Goal: Task Accomplishment & Management: Manage account settings

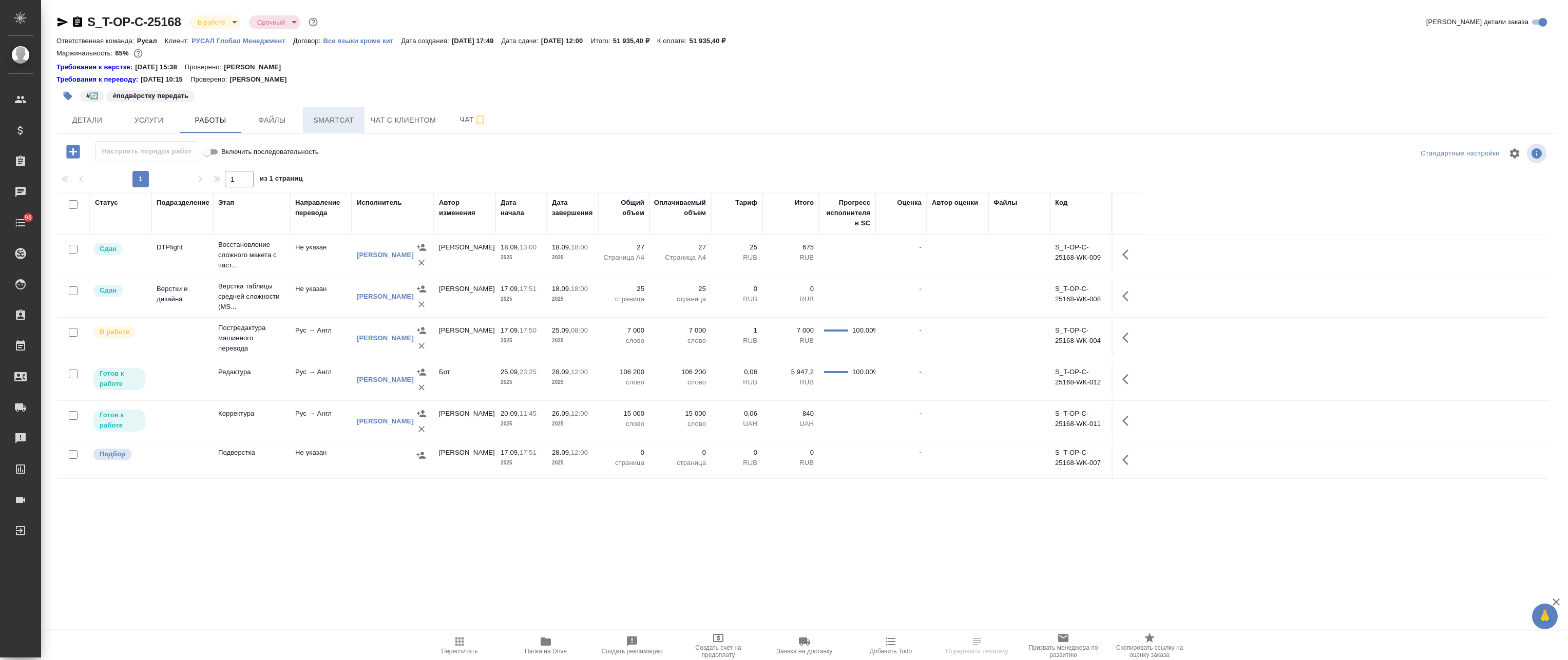
click at [319, 117] on span "Smartcat" at bounding box center [334, 120] width 50 height 13
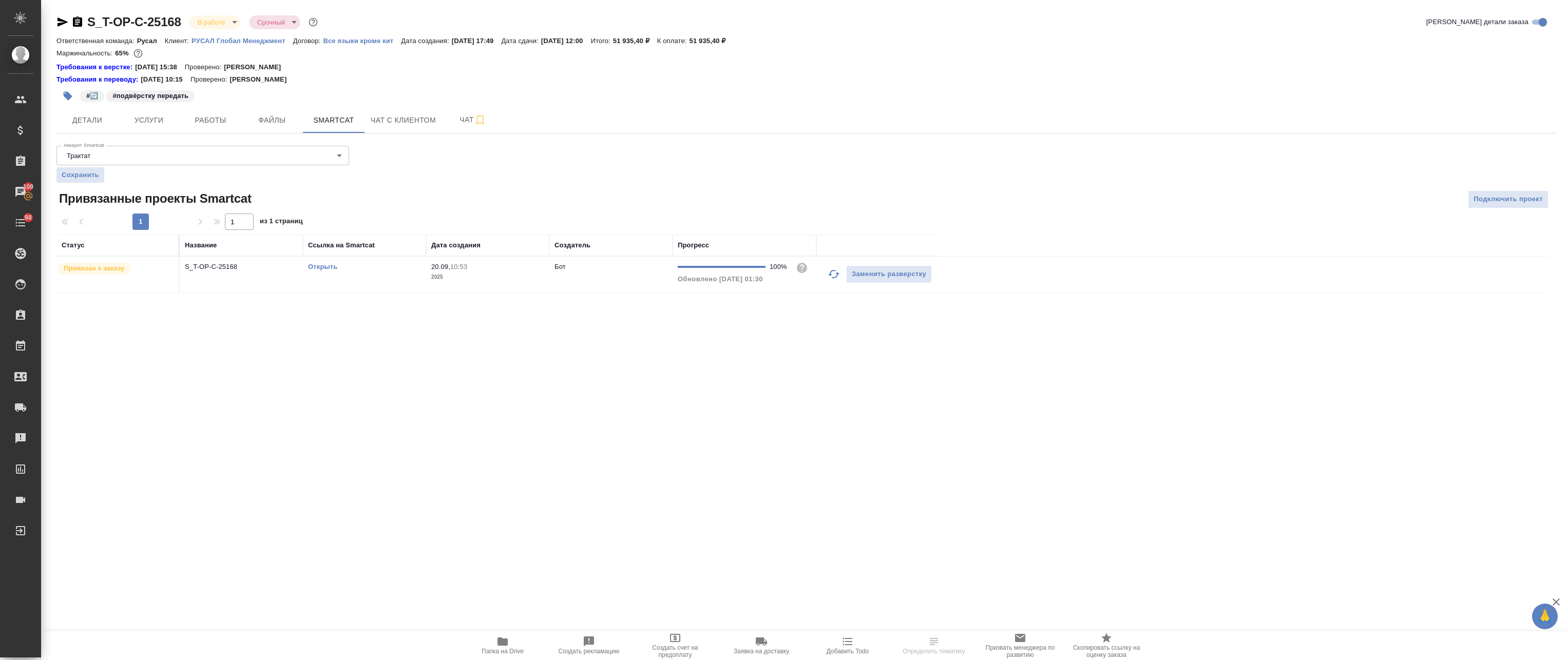
click at [319, 269] on link "Открыть" at bounding box center [322, 267] width 29 height 8
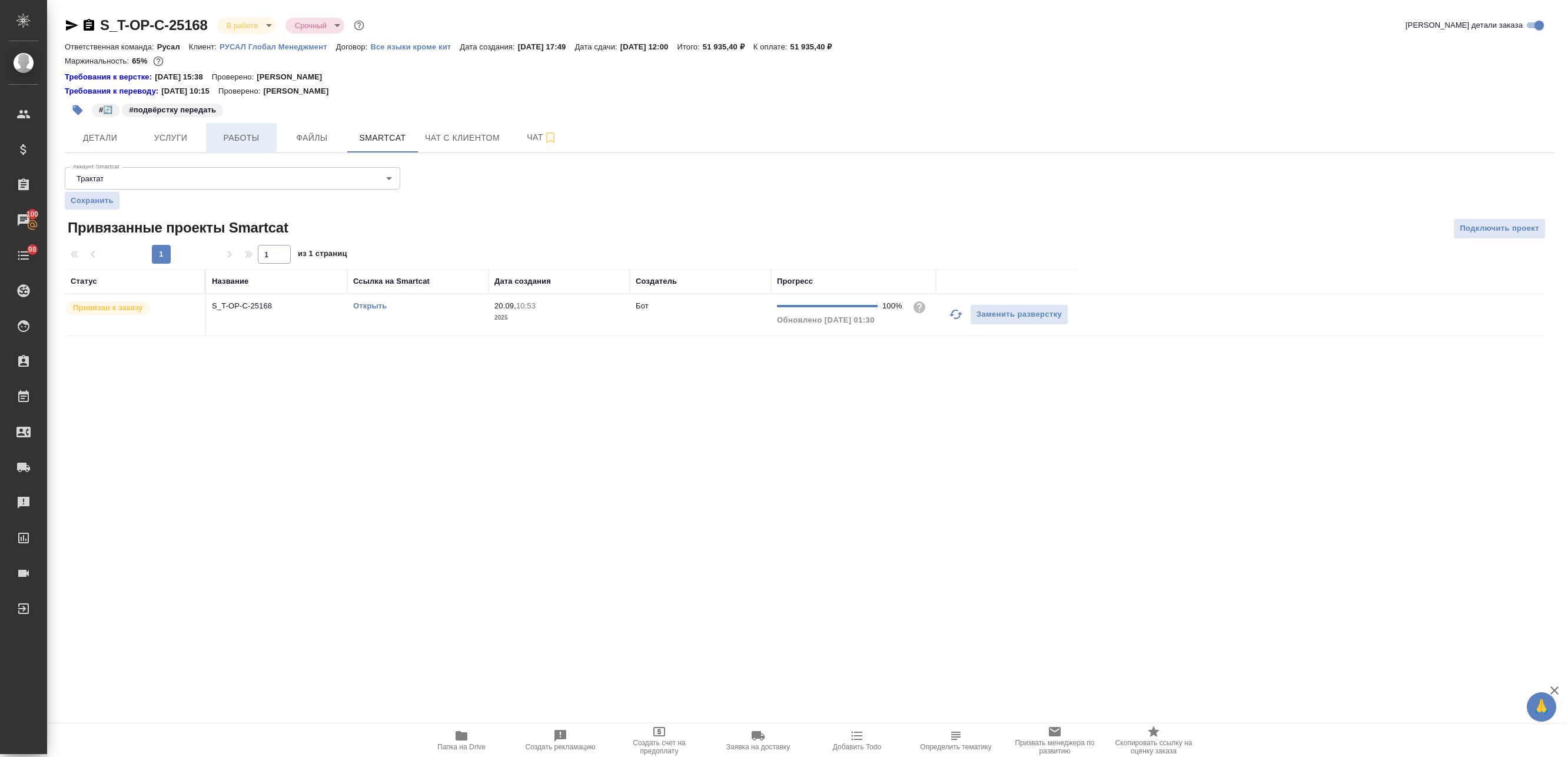
click at [242, 148] on button "Работы" at bounding box center [241, 138] width 70 height 30
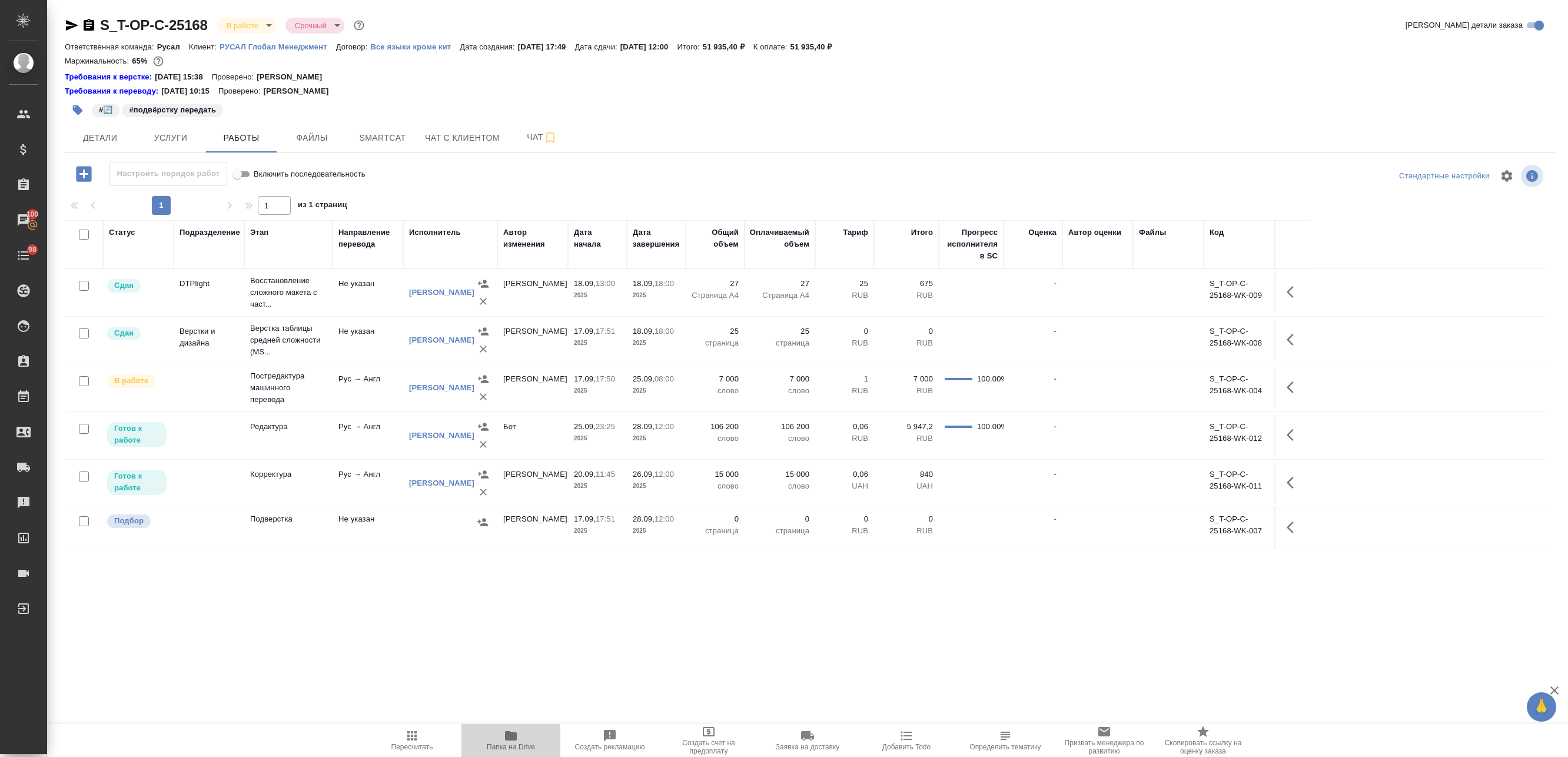
click at [514, 739] on icon "button" at bounding box center [511, 736] width 12 height 10
click at [72, 24] on icon "button" at bounding box center [71, 25] width 13 height 11
click at [100, 134] on span "Детали" at bounding box center [99, 138] width 57 height 14
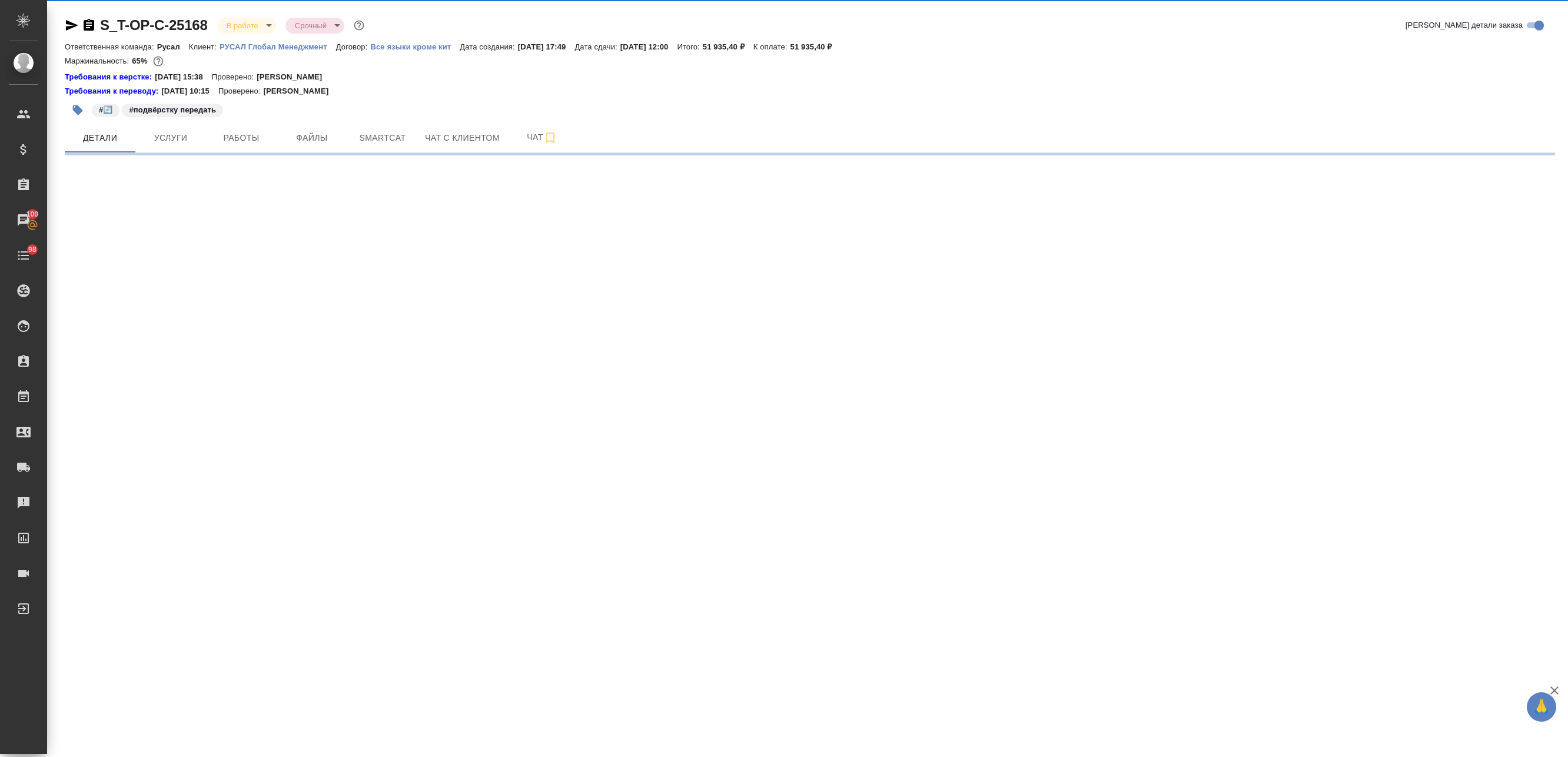
select select "RU"
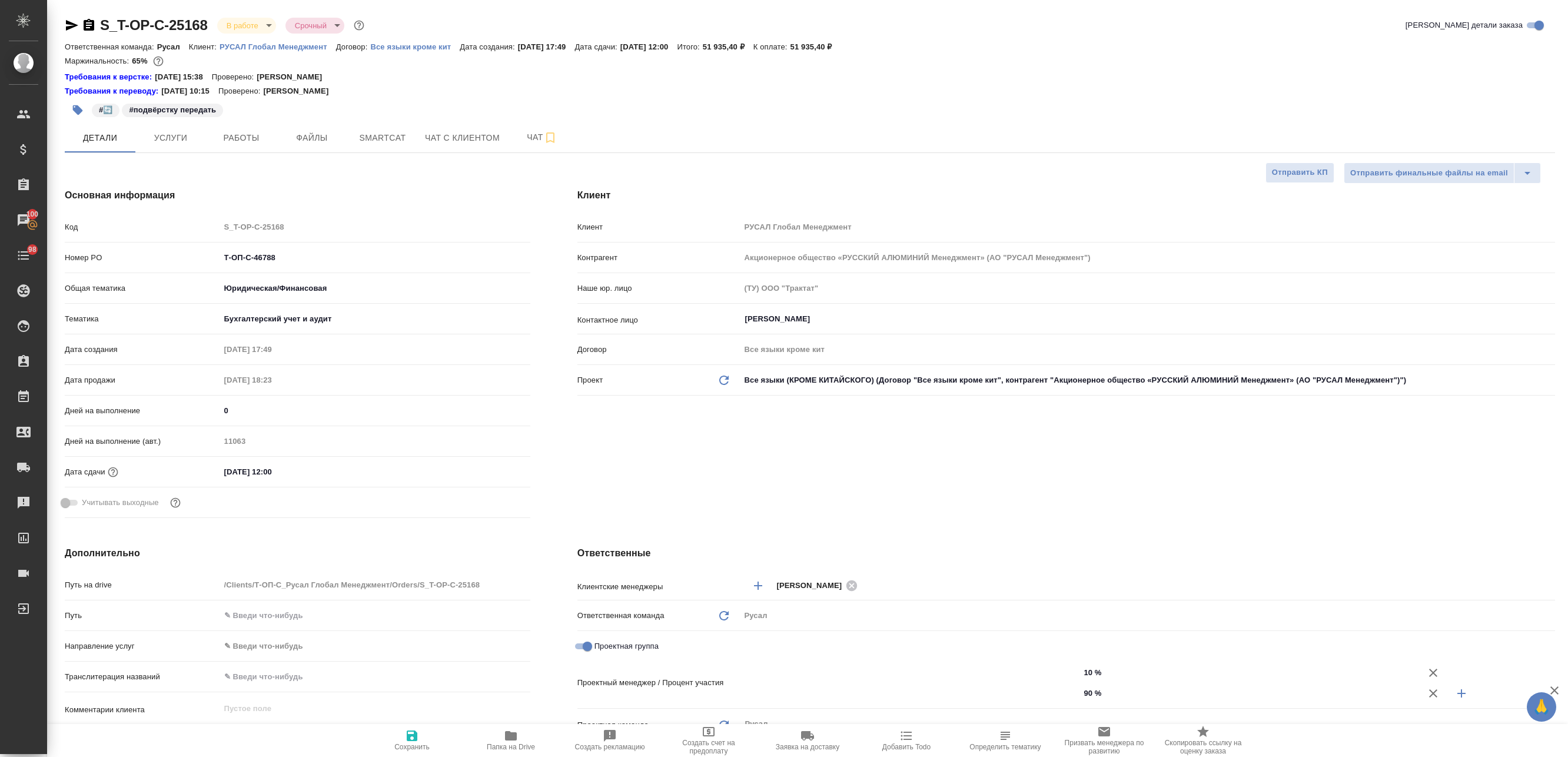
type textarea "x"
type input "[PERSON_NAME]"
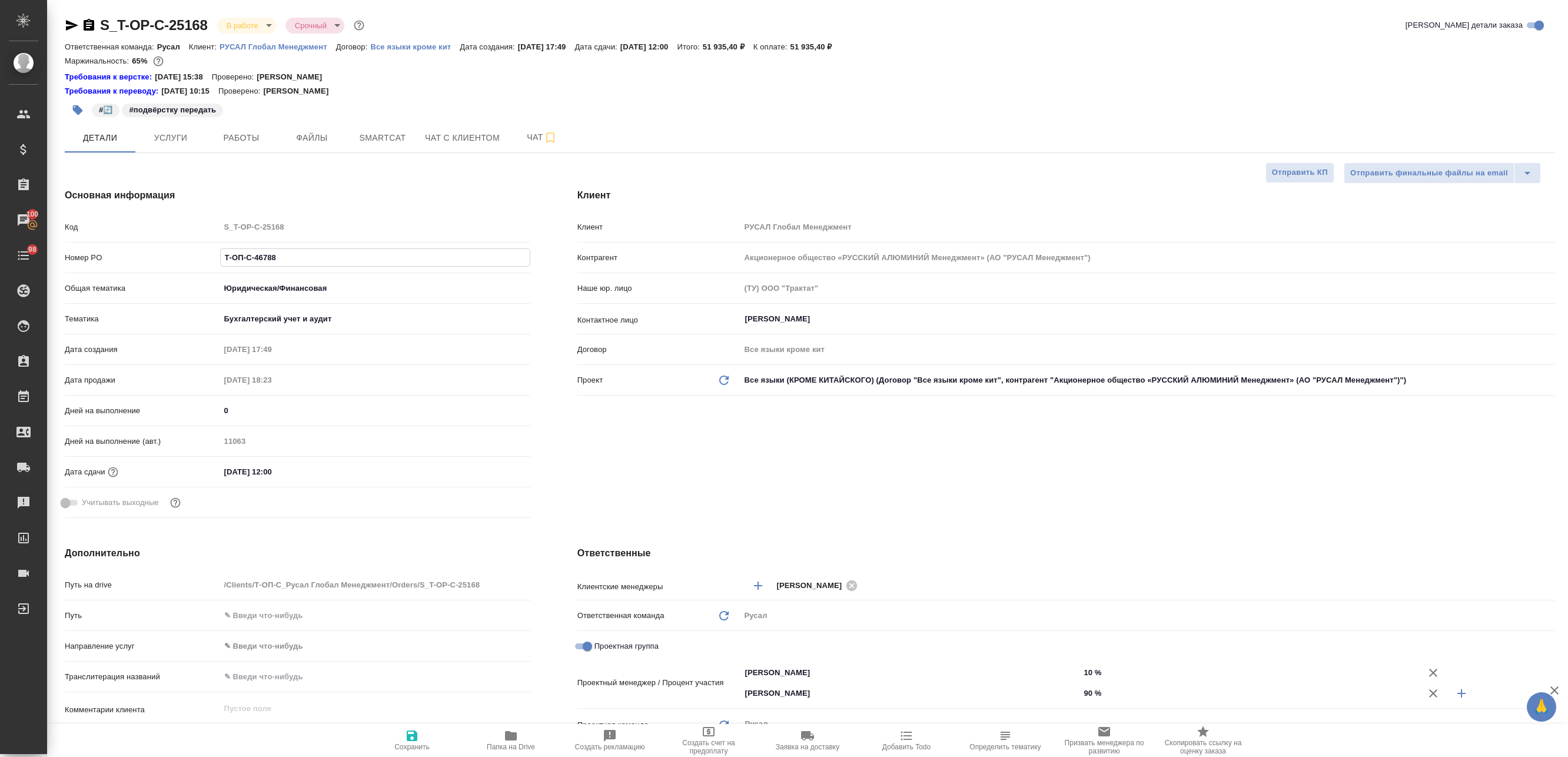
drag, startPoint x: 310, startPoint y: 262, endPoint x: 172, endPoint y: 257, distance: 138.1
click at [170, 261] on div "Номер PO Т-ОП-С-46788" at bounding box center [297, 257] width 465 height 20
type textarea "x"
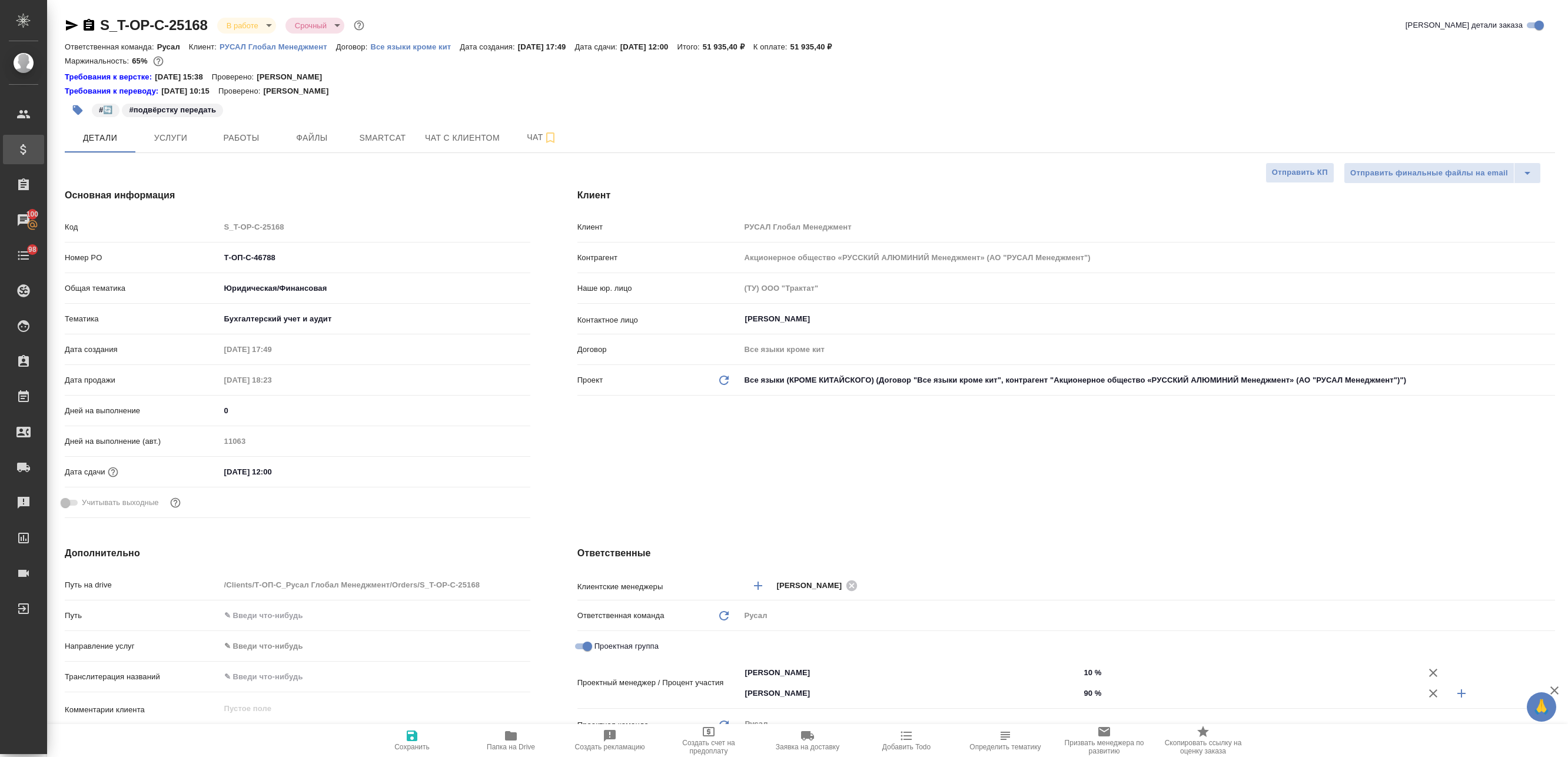
type textarea "x"
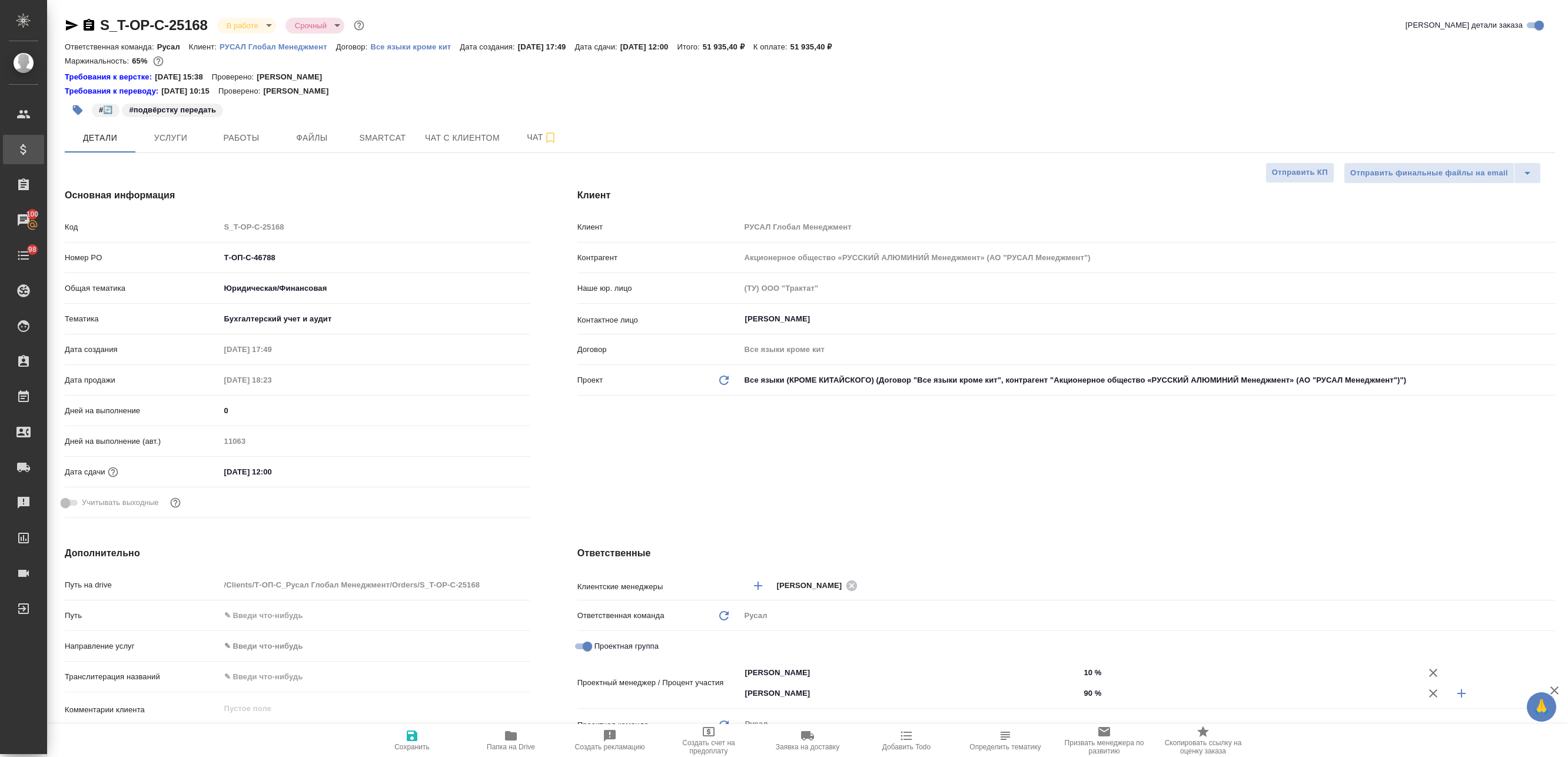
type textarea "x"
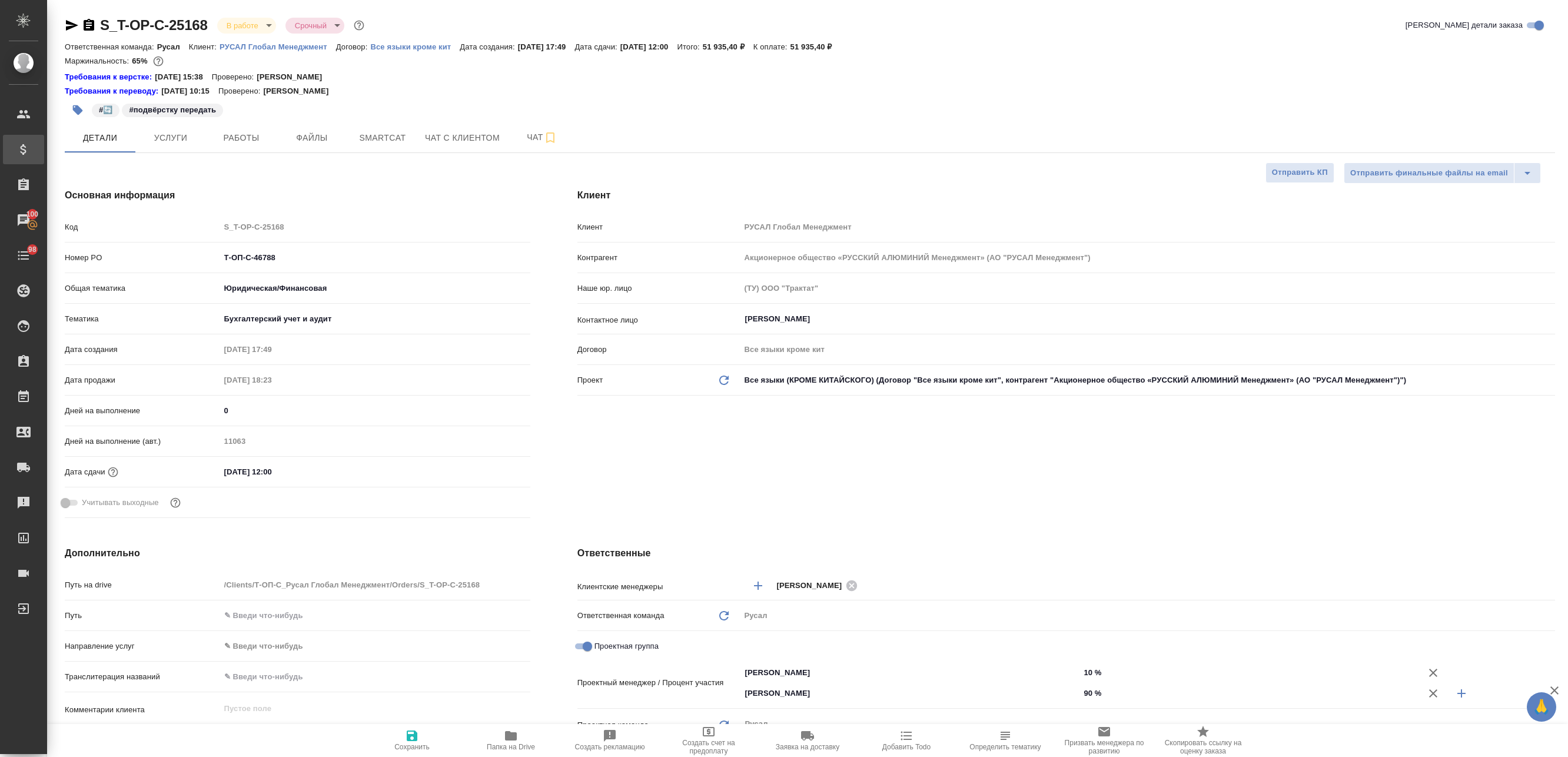
type textarea "x"
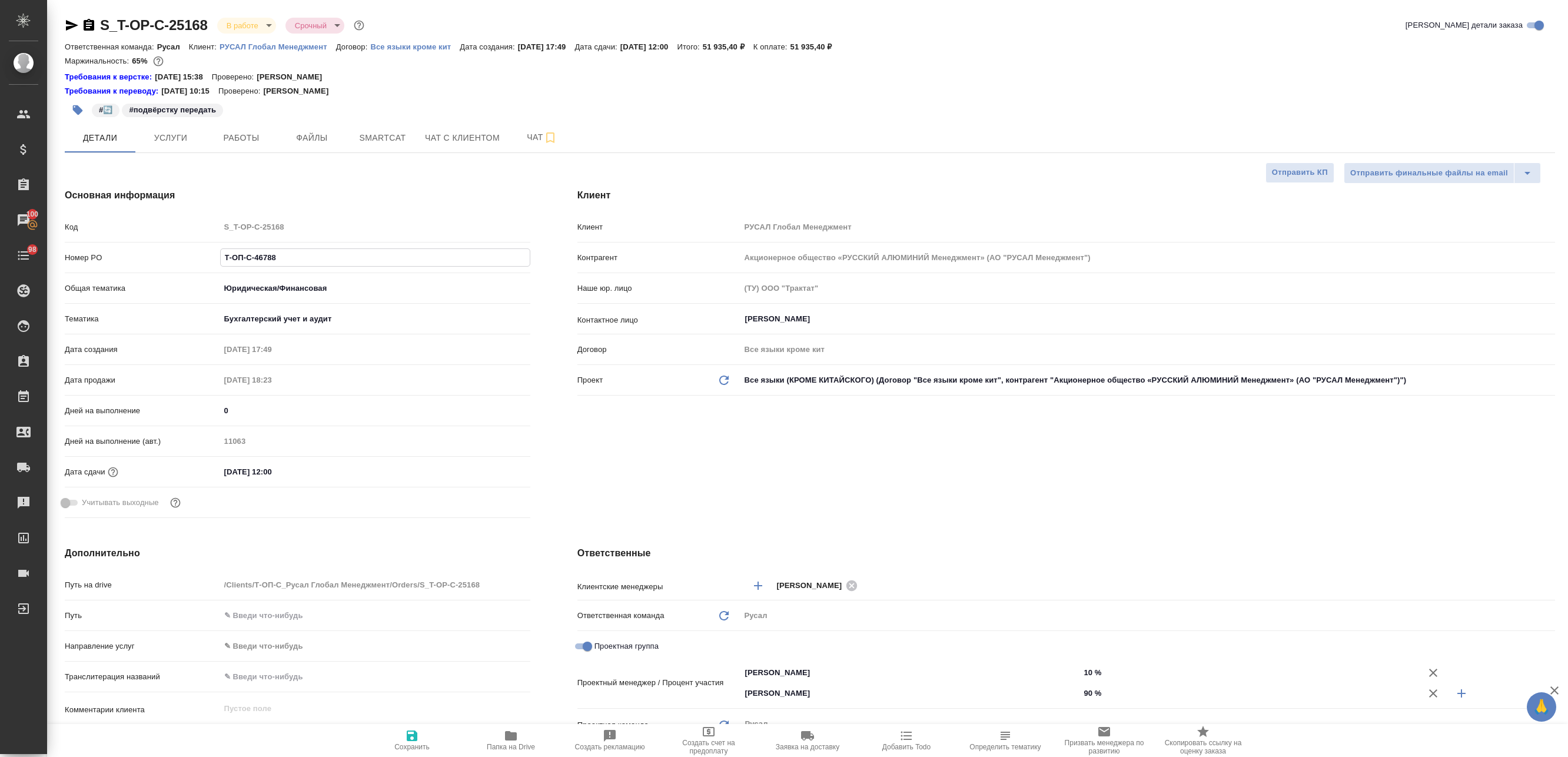
type textarea "x"
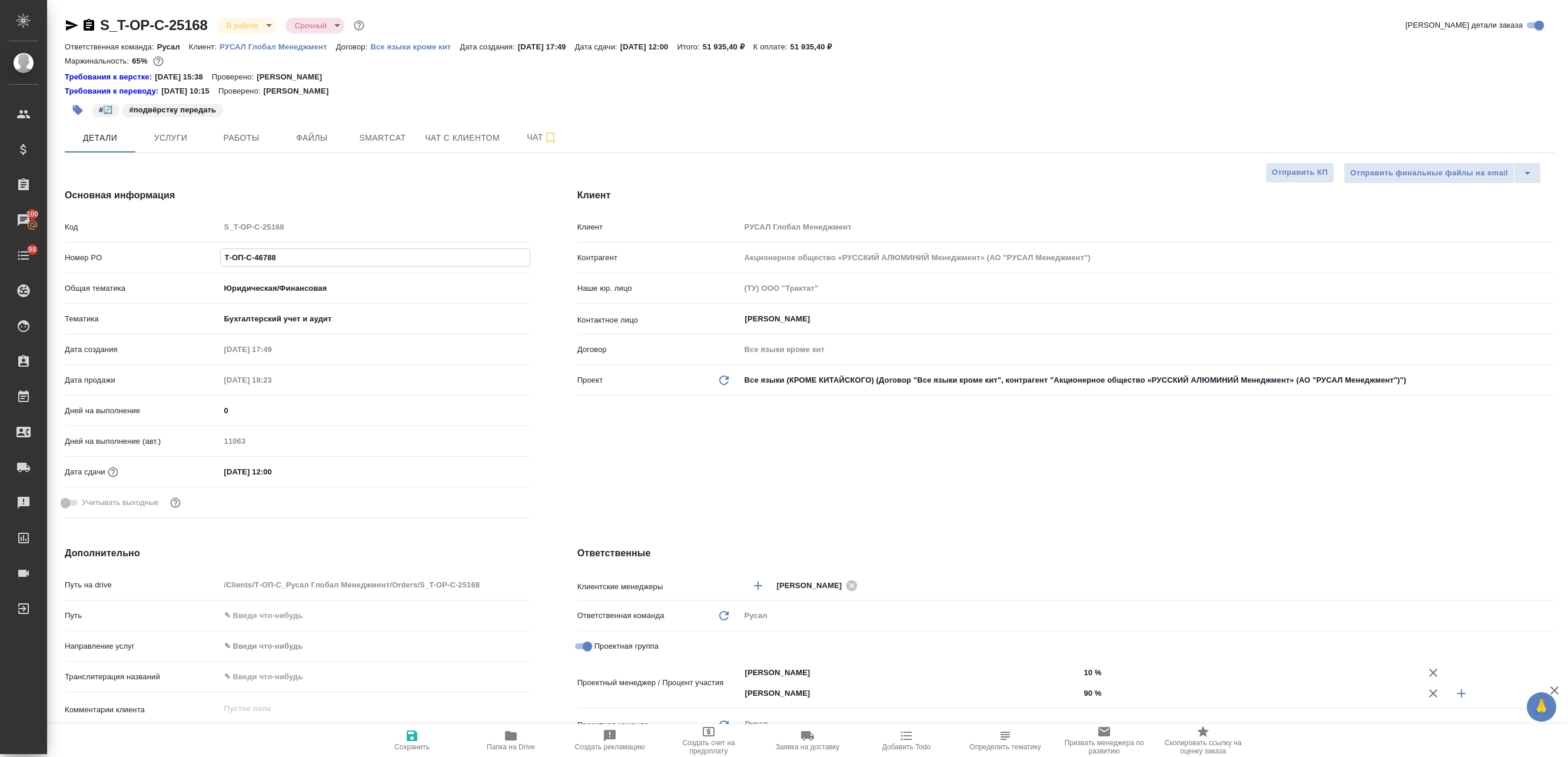
type textarea "x"
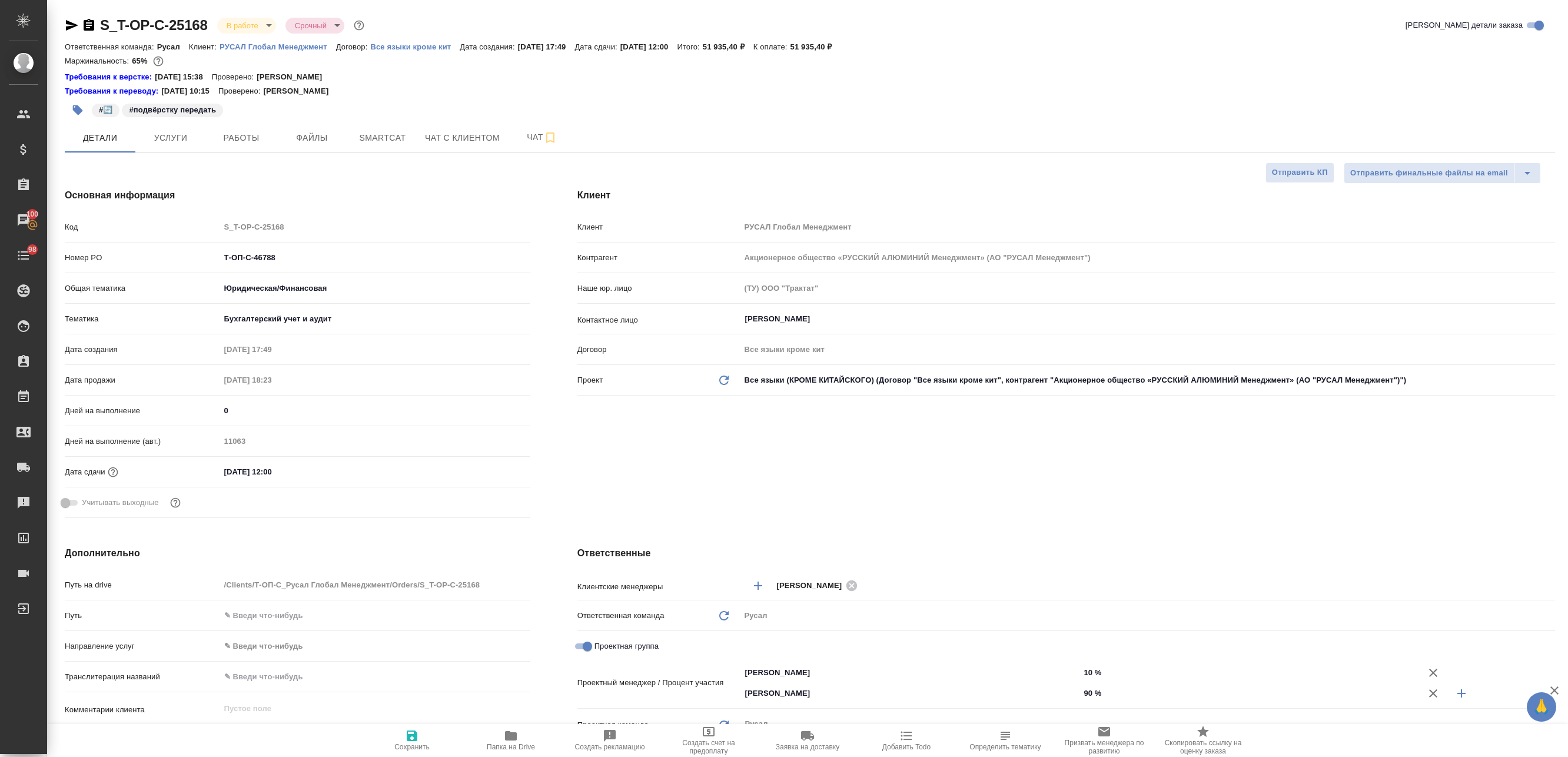
type textarea "x"
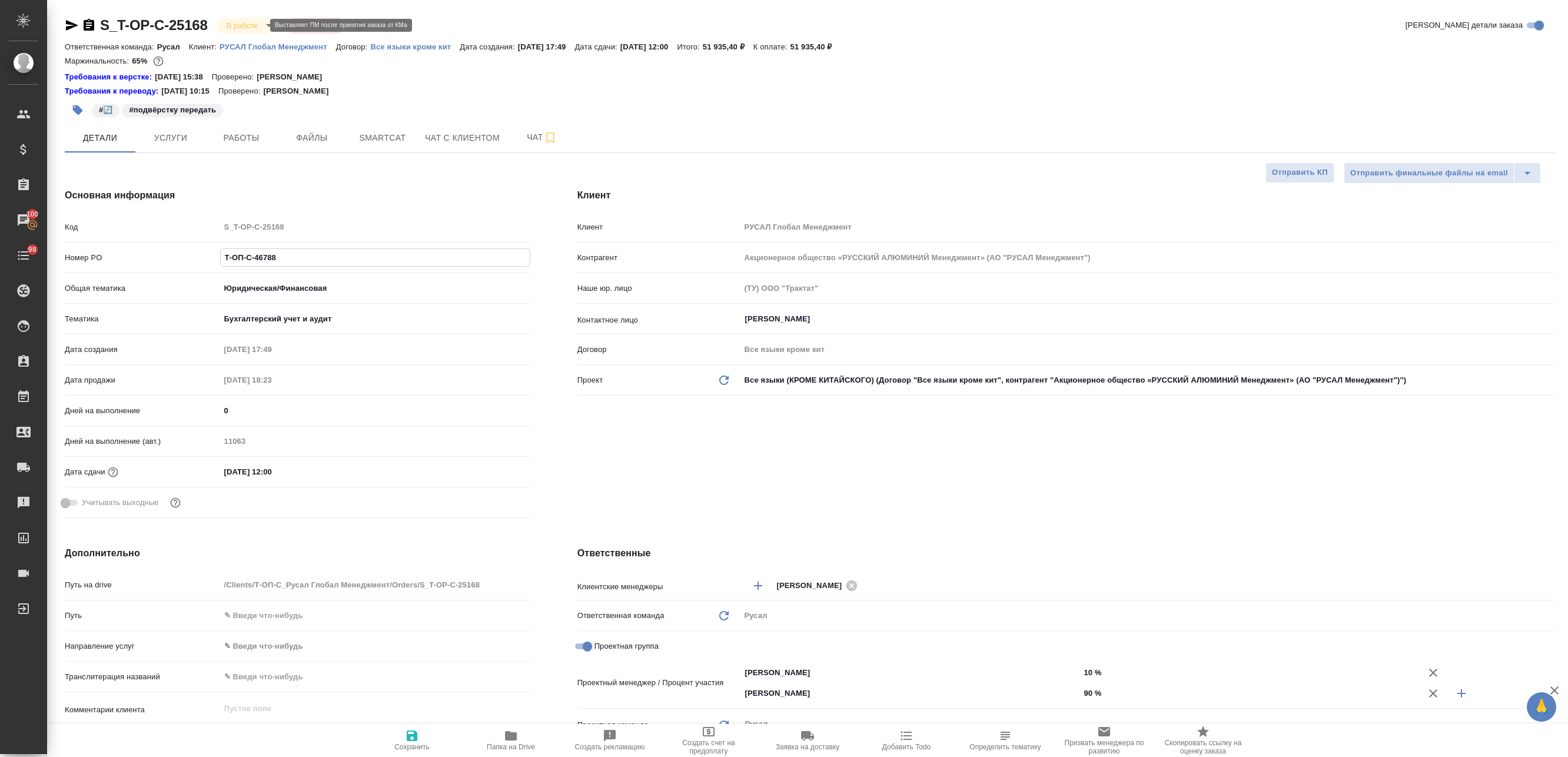
click at [233, 28] on body "🙏 .cls-1 fill:#fff; AWATERA Avdeenko Kirill Клиенты Спецификации Заказы 100 Чат…" at bounding box center [784, 378] width 1568 height 757
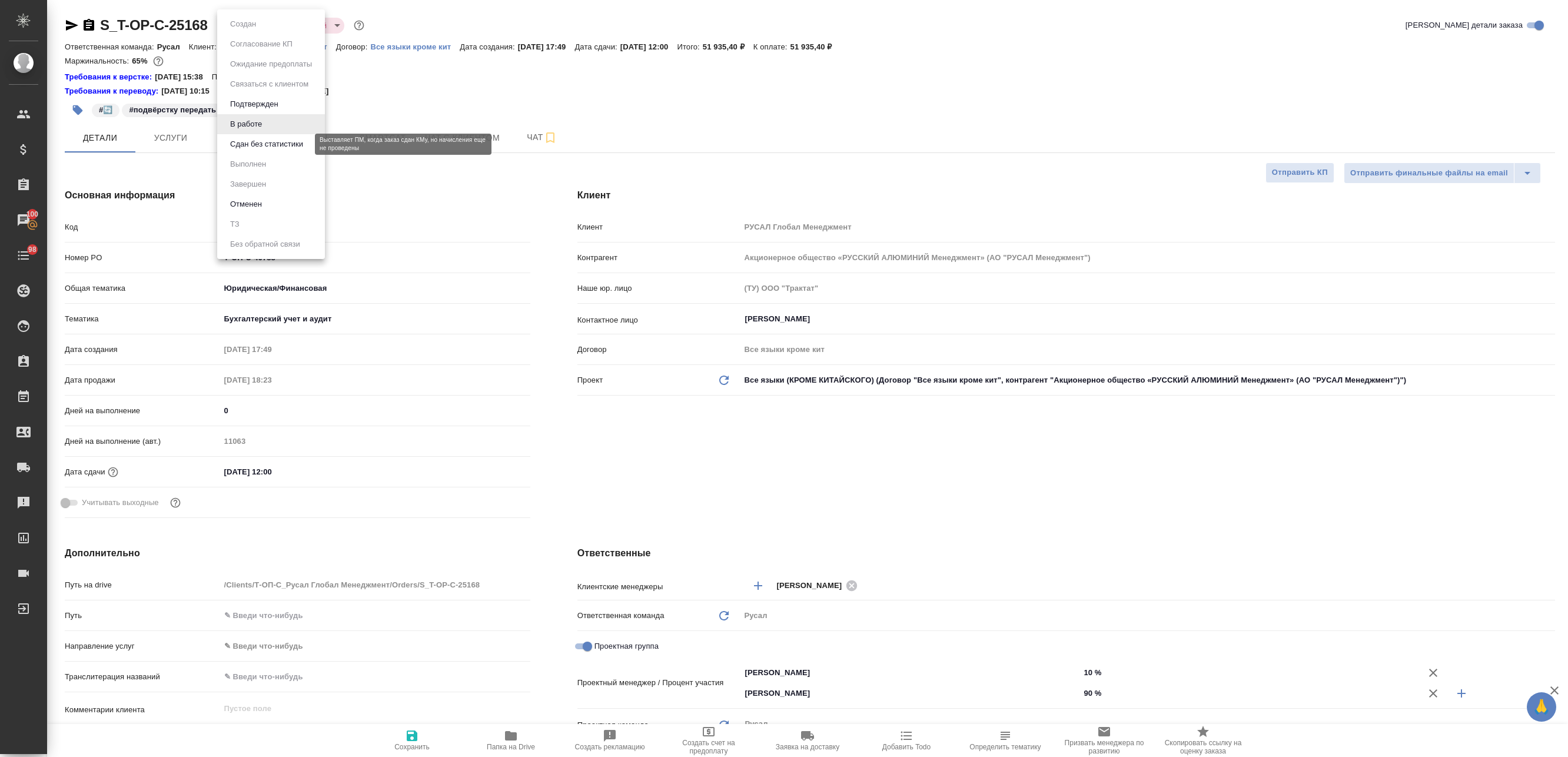
click at [275, 149] on button "Сдан без статистики" at bounding box center [266, 144] width 80 height 13
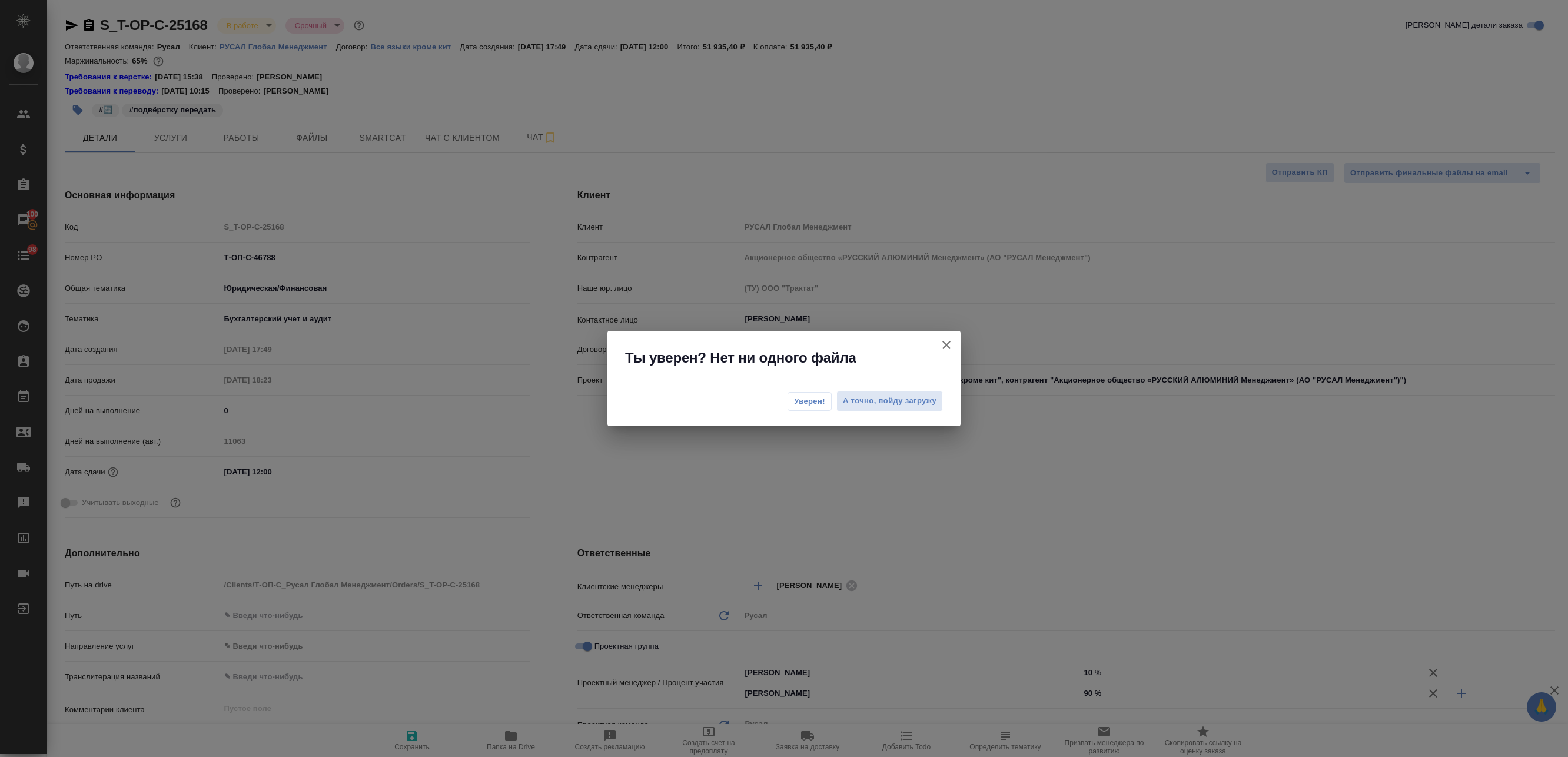
click at [818, 407] on span "Уверен!" at bounding box center [810, 401] width 31 height 12
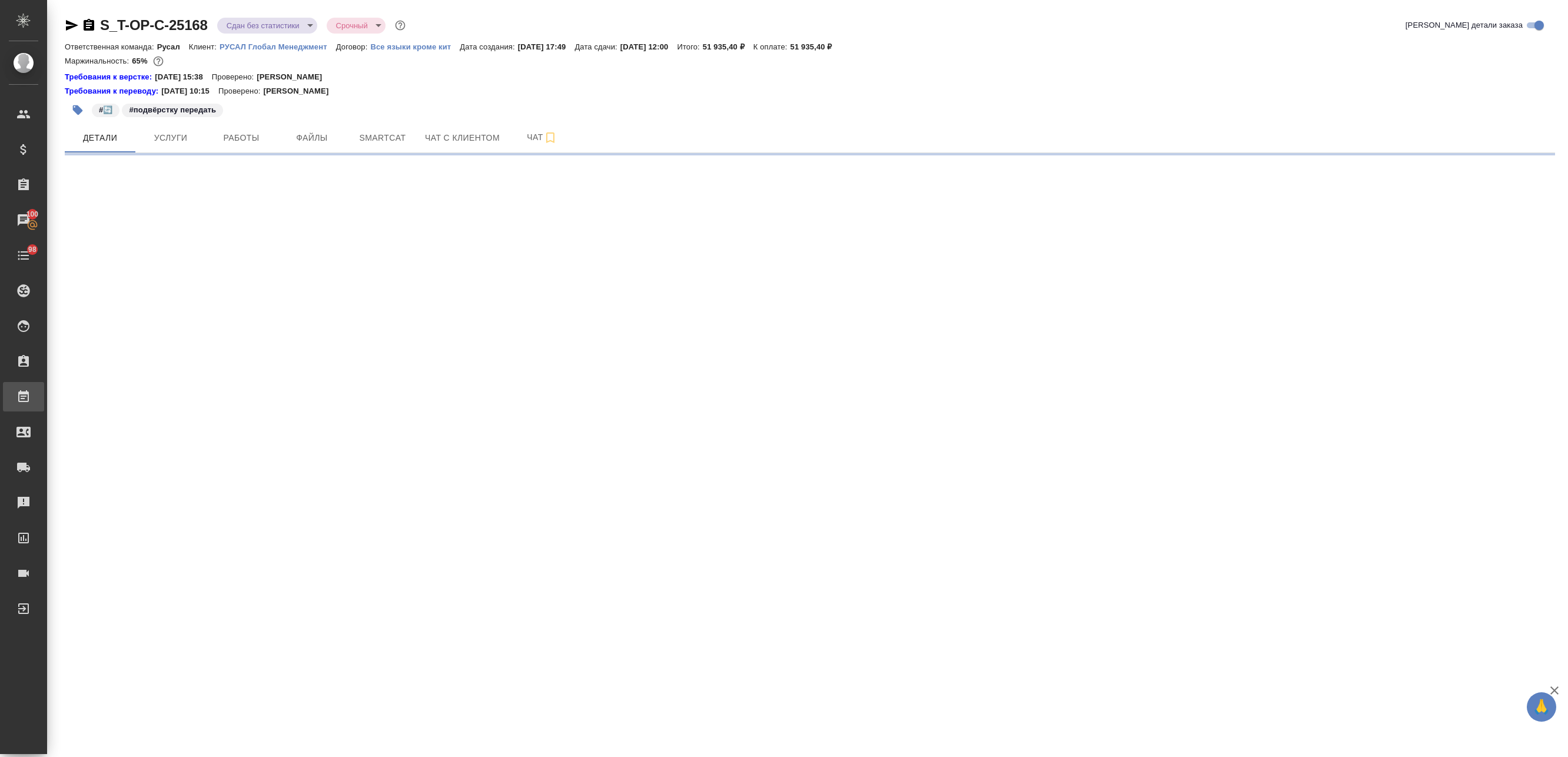
select select "RU"
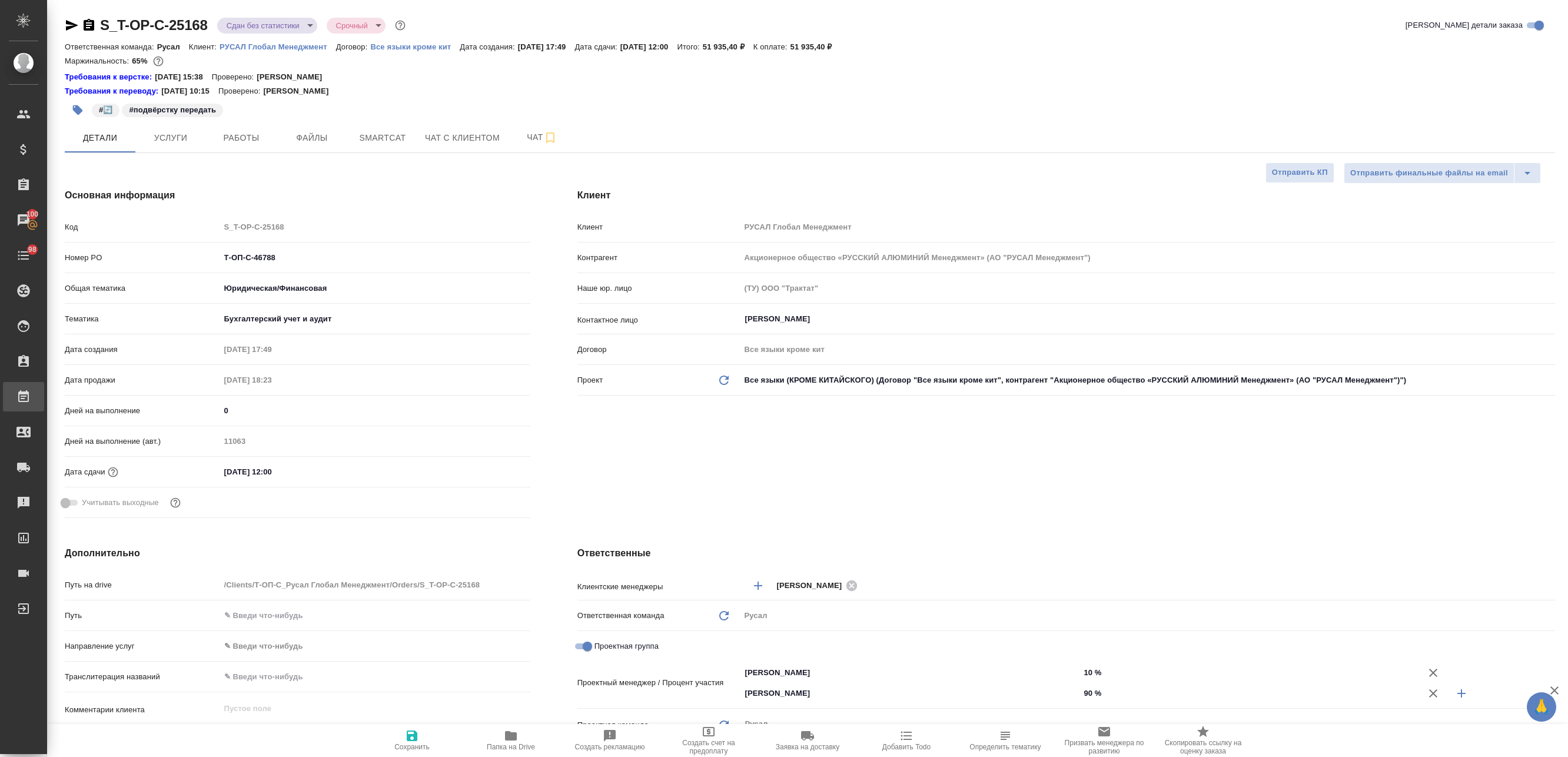
type textarea "x"
